Goal: Find specific page/section: Find specific page/section

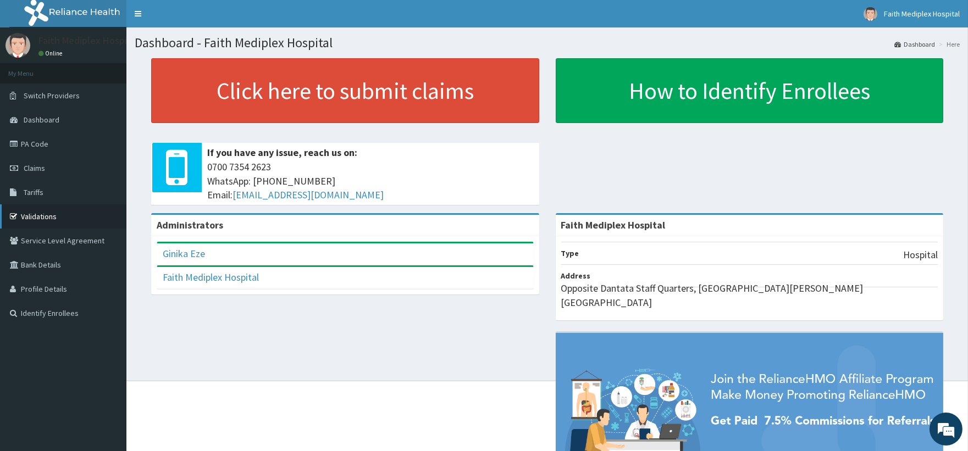
click at [52, 209] on link "Validations" at bounding box center [63, 217] width 126 height 24
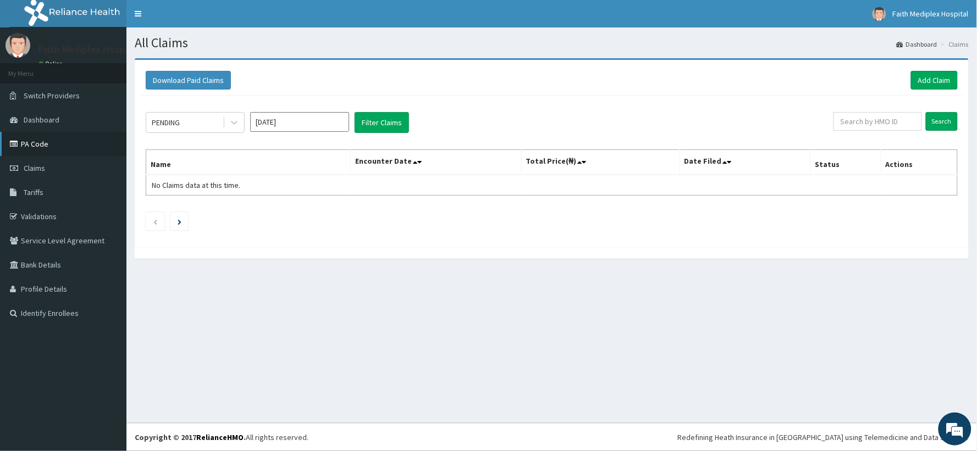
click at [46, 150] on link "PA Code" at bounding box center [63, 144] width 126 height 24
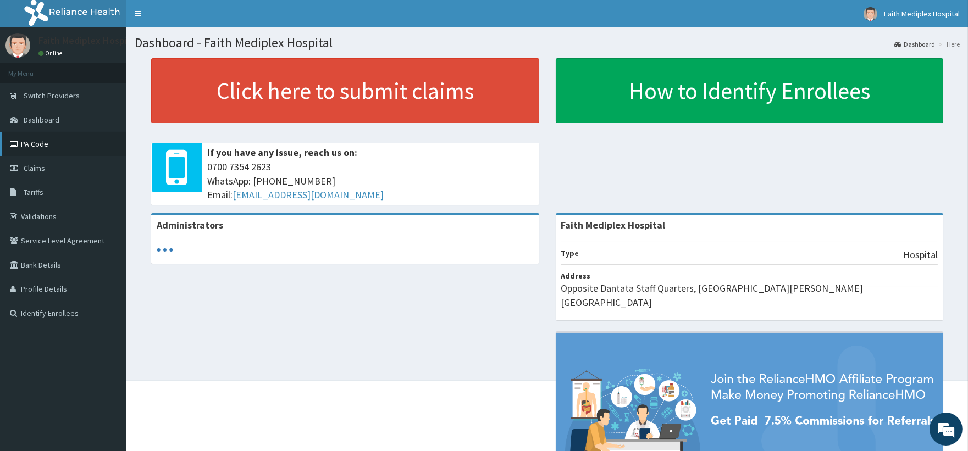
click at [42, 147] on link "PA Code" at bounding box center [63, 144] width 126 height 24
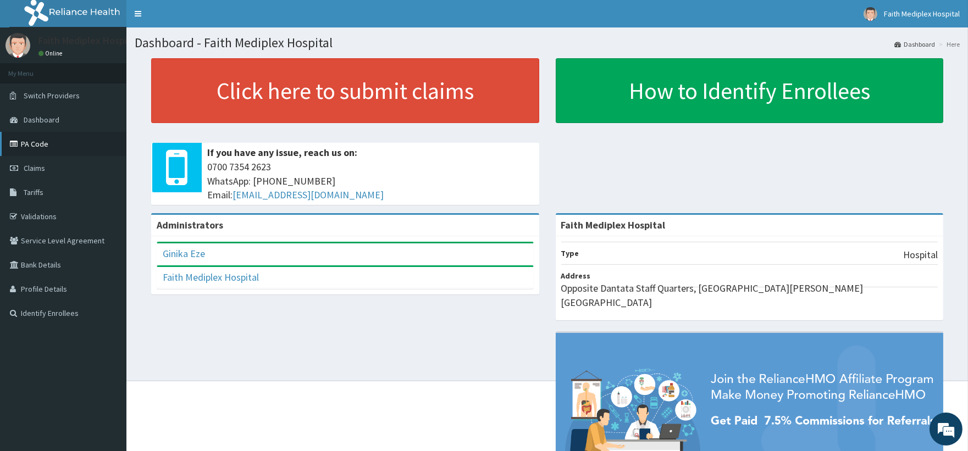
click at [45, 150] on link "PA Code" at bounding box center [63, 144] width 126 height 24
